Goal: Find specific page/section: Find specific page/section

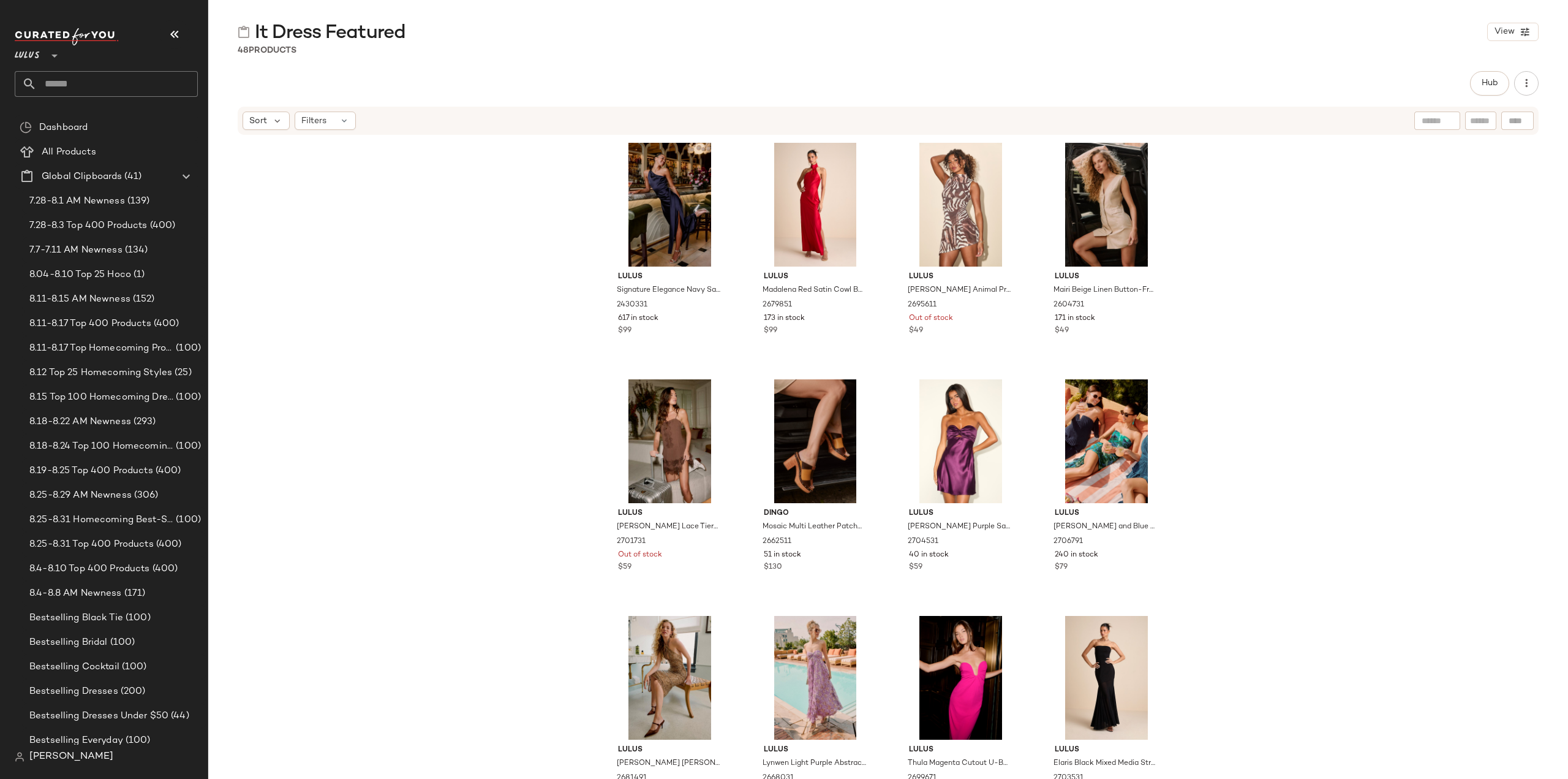
scroll to position [735, 0]
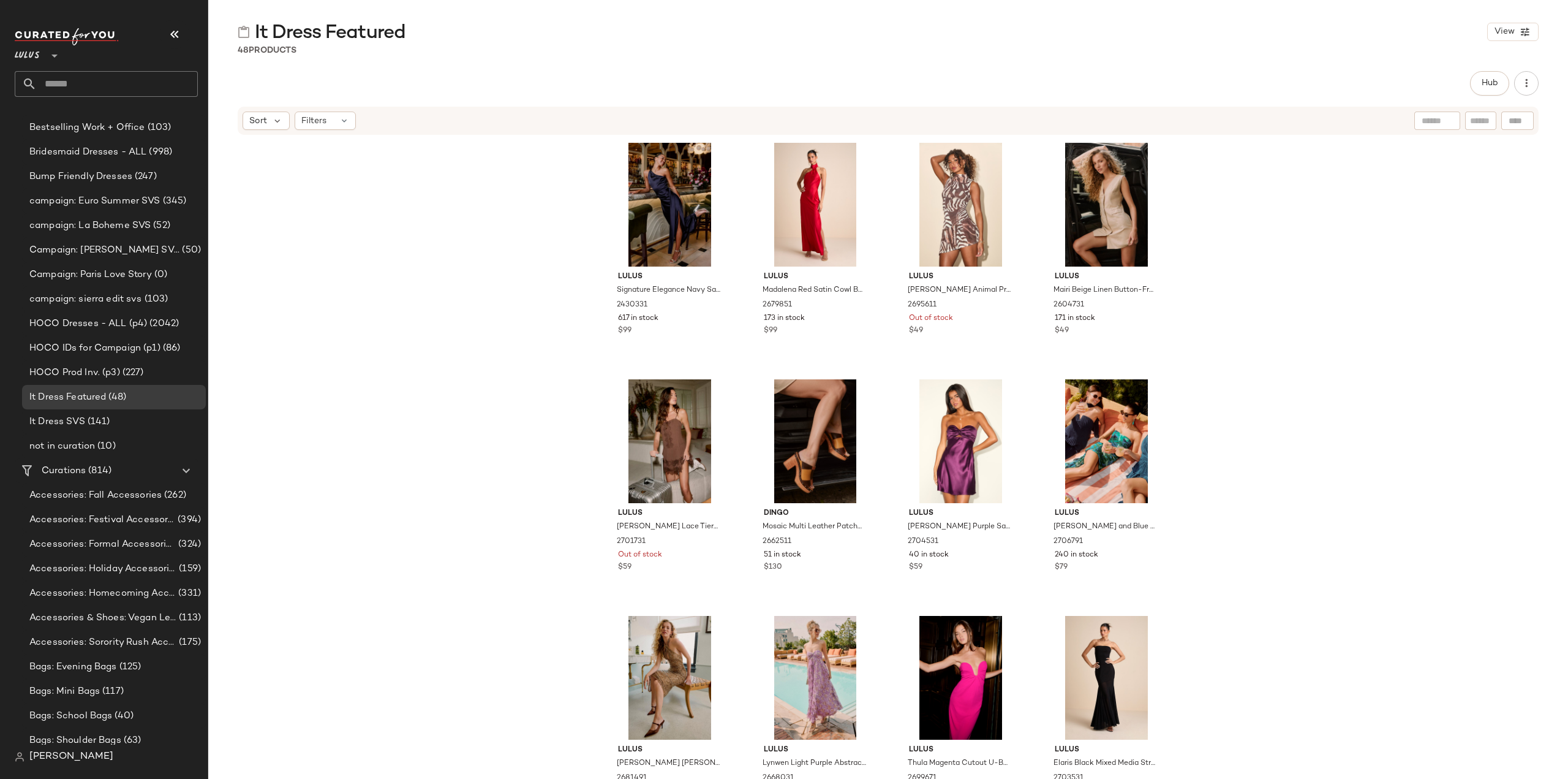
click at [104, 82] on input "text" at bounding box center [117, 84] width 161 height 26
type input "*********"
click at [66, 119] on span "Occasion:" at bounding box center [45, 119] width 42 height 13
